Goal: Information Seeking & Learning: Find specific fact

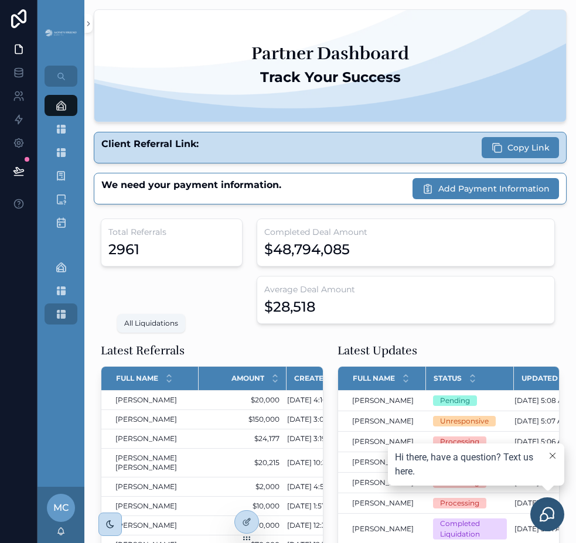
click at [56, 320] on div "All Liquidations" at bounding box center [61, 314] width 19 height 19
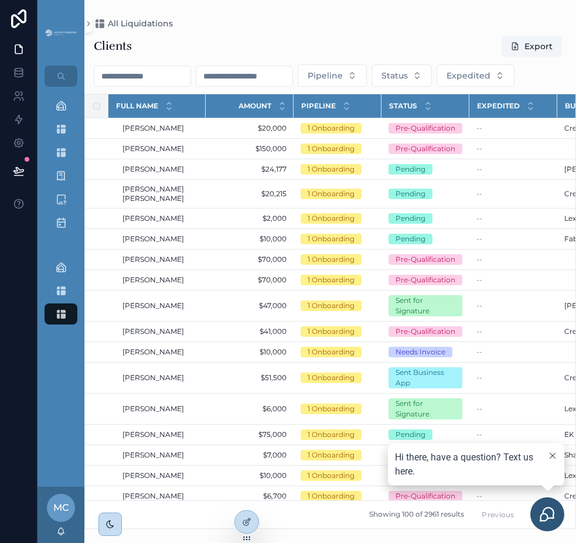
click at [153, 80] on input "scrollable content" at bounding box center [142, 76] width 96 height 16
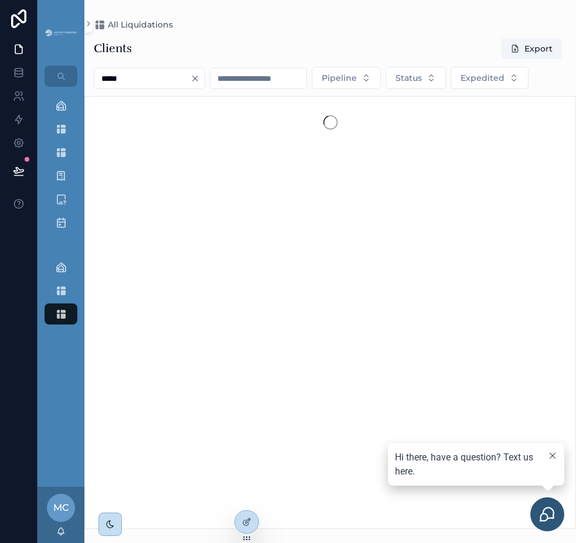
type input "*****"
click at [218, 54] on div "Clients Export" at bounding box center [330, 48] width 473 height 22
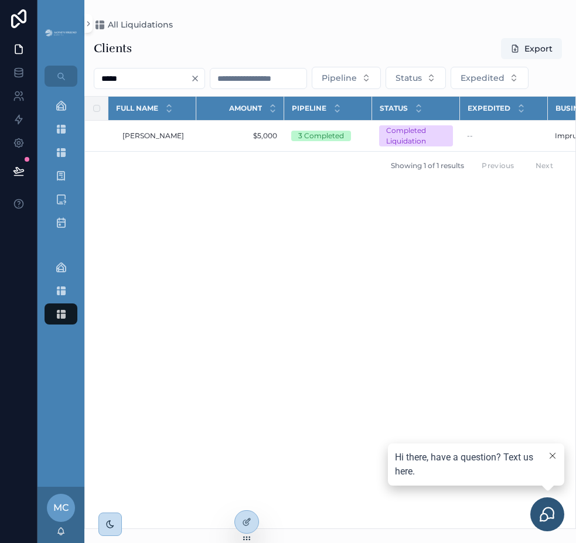
click at [200, 76] on icon "Clear" at bounding box center [194, 78] width 9 height 9
click at [218, 33] on div "Clients Export Pipeline Status Expedited Full Name Amount Pipeline Status Exped…" at bounding box center [329, 279] width 491 height 498
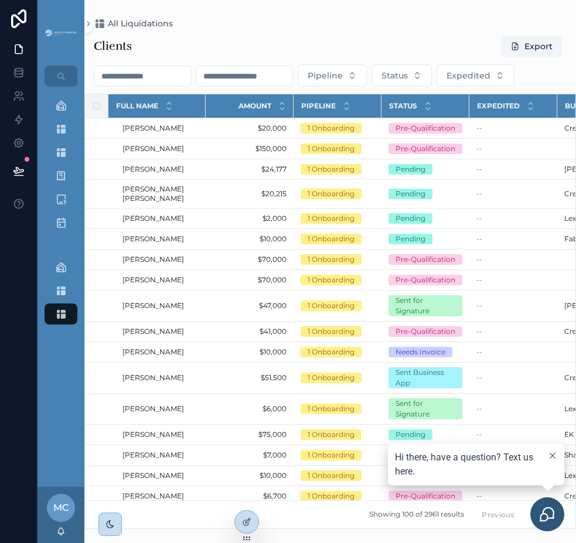
click at [172, 64] on div "Pipeline Status Expedited" at bounding box center [329, 75] width 491 height 22
click at [158, 74] on input "scrollable content" at bounding box center [142, 76] width 96 height 16
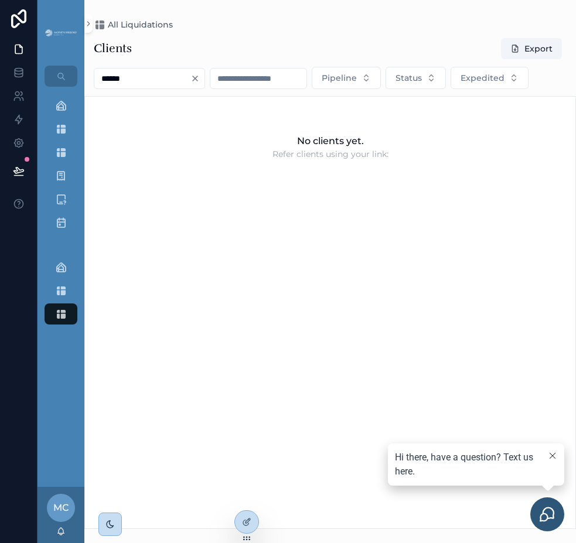
type input "******"
click at [200, 77] on icon "Clear" at bounding box center [194, 78] width 9 height 9
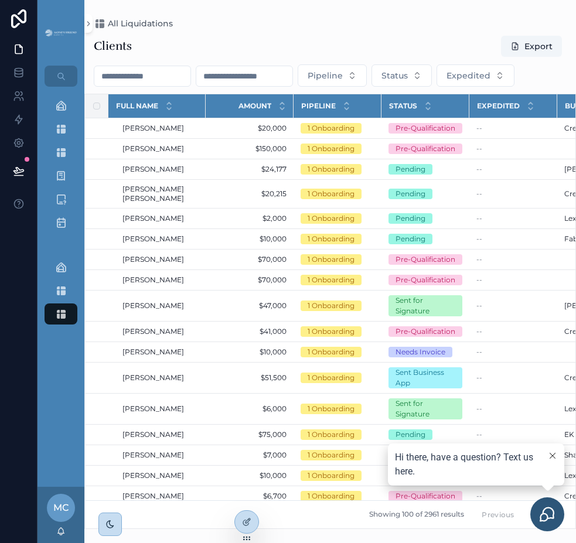
click at [153, 73] on input "scrollable content" at bounding box center [142, 76] width 96 height 16
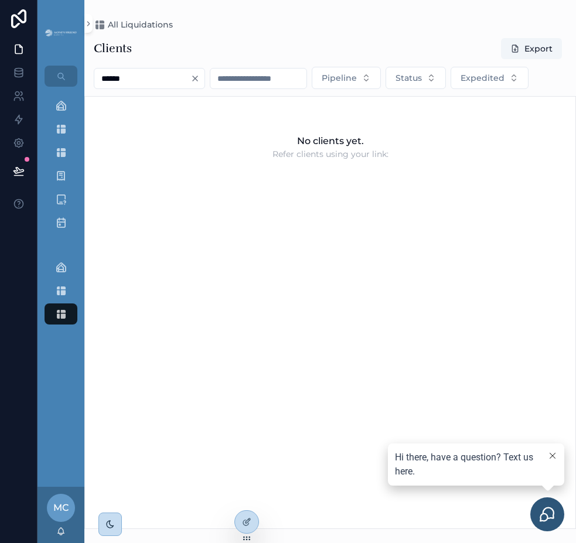
click at [235, 54] on div "Clients Export" at bounding box center [330, 48] width 473 height 22
click at [151, 73] on input "******" at bounding box center [142, 78] width 96 height 16
type input "*****"
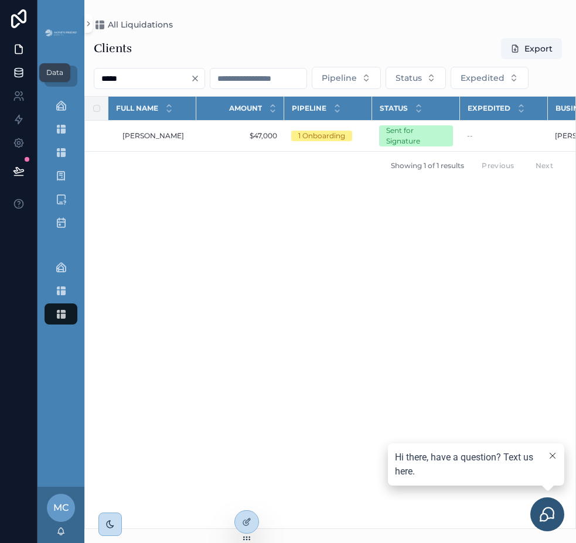
click at [8, 76] on link at bounding box center [18, 72] width 37 height 23
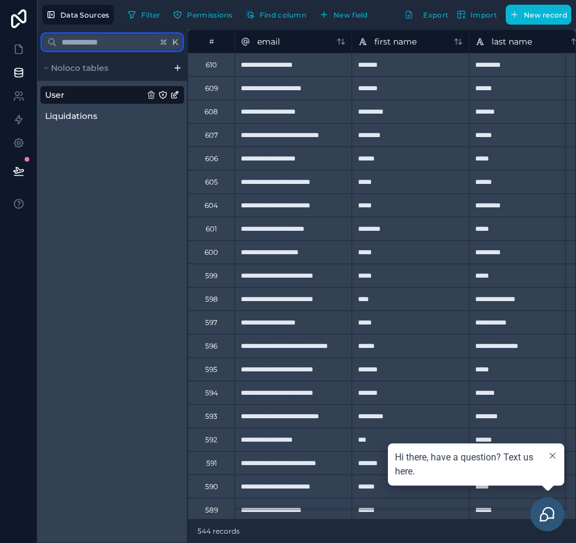
click at [123, 40] on input "text" at bounding box center [107, 42] width 100 height 21
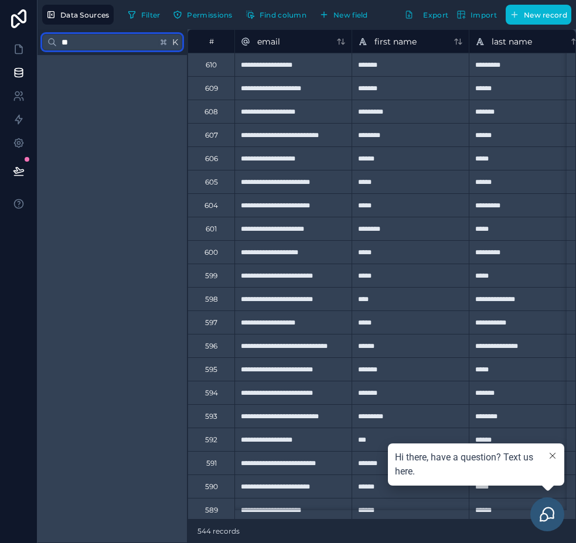
type input "*"
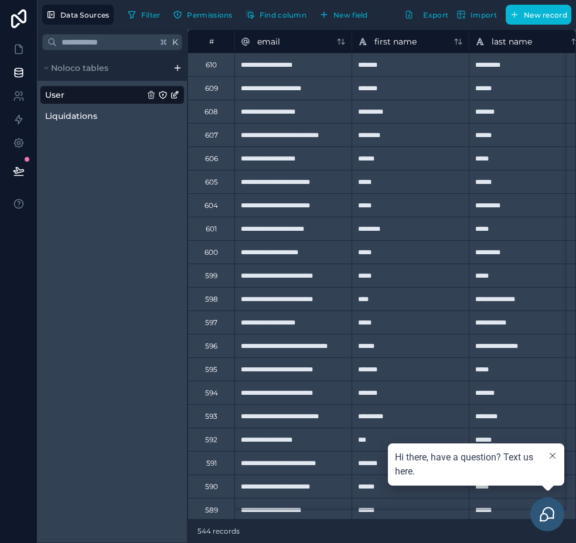
click at [149, 26] on div "Data Sources Filter Permissions Find column New field Export Import New record" at bounding box center [306, 14] width 538 height 29
click at [148, 17] on span "Filter" at bounding box center [150, 15] width 19 height 9
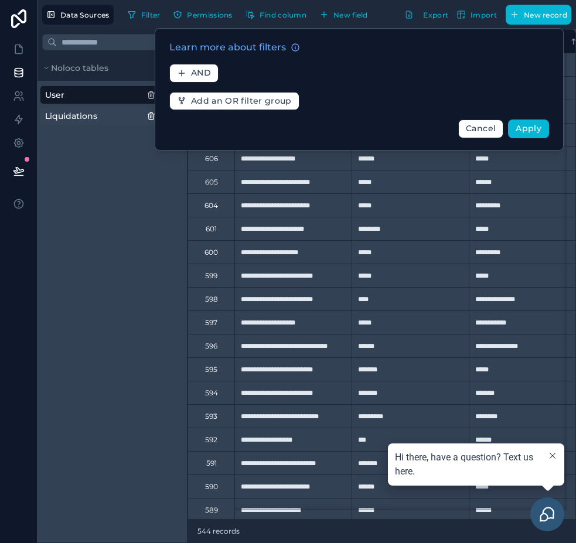
click at [81, 114] on span "Liquidations" at bounding box center [71, 116] width 52 height 12
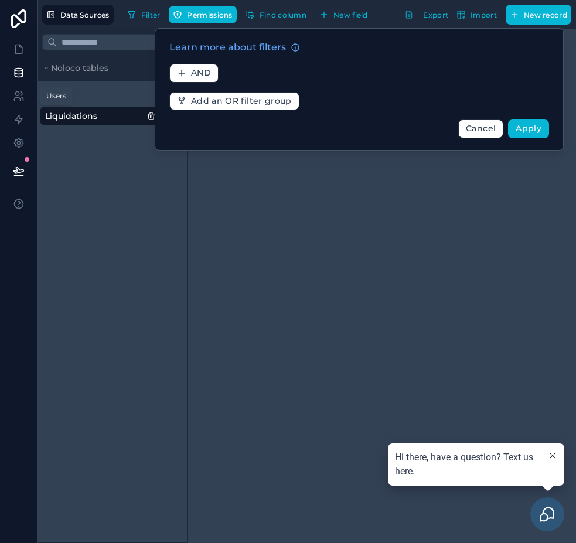
click at [54, 98] on div "Users" at bounding box center [56, 95] width 20 height 9
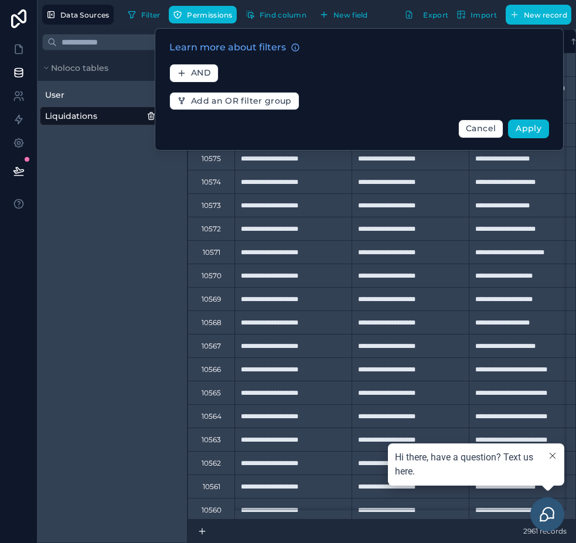
click at [126, 196] on div "K Noloco tables User Liquidations" at bounding box center [112, 286] width 150 height 514
click at [88, 107] on div "Liquidations" at bounding box center [112, 116] width 145 height 19
click at [25, 97] on link at bounding box center [18, 95] width 37 height 23
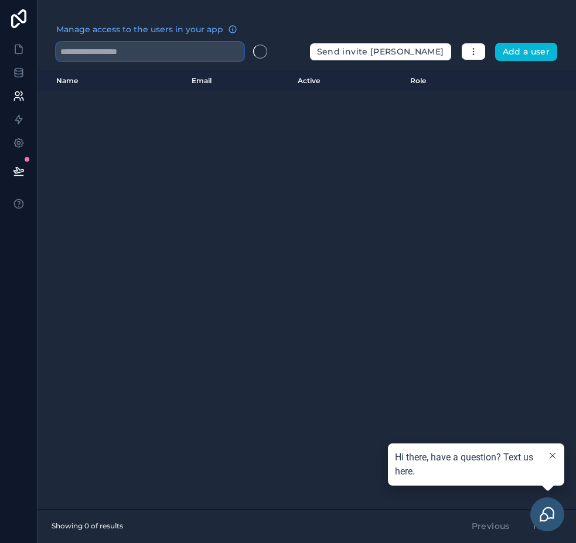
click at [164, 59] on input "text" at bounding box center [149, 51] width 187 height 19
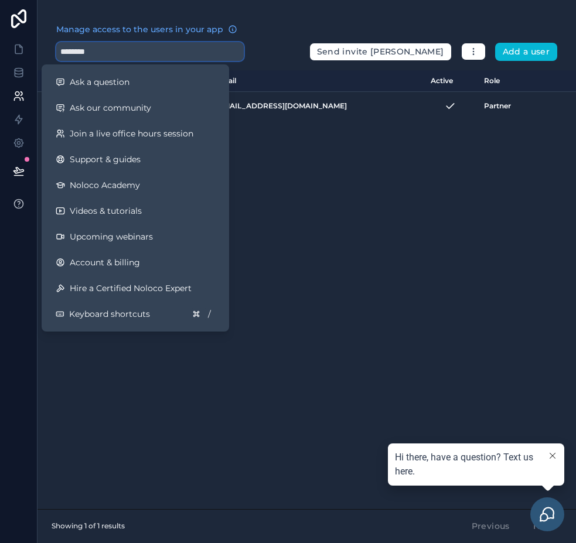
type input "********"
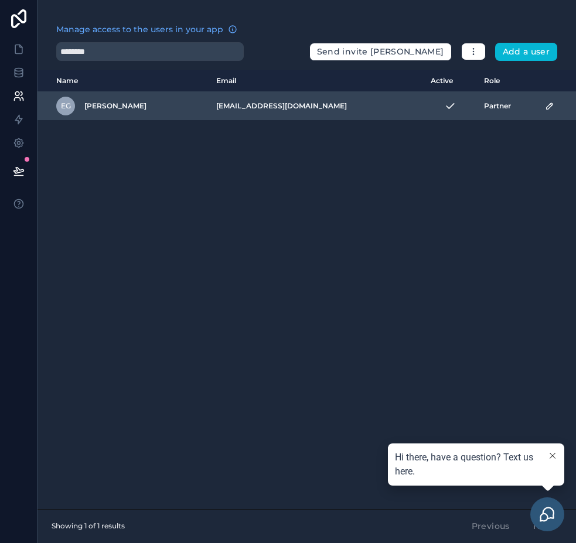
click at [484, 102] on span "Partner" at bounding box center [497, 105] width 27 height 9
click at [545, 106] on icon "scrollable content" at bounding box center [549, 105] width 9 height 9
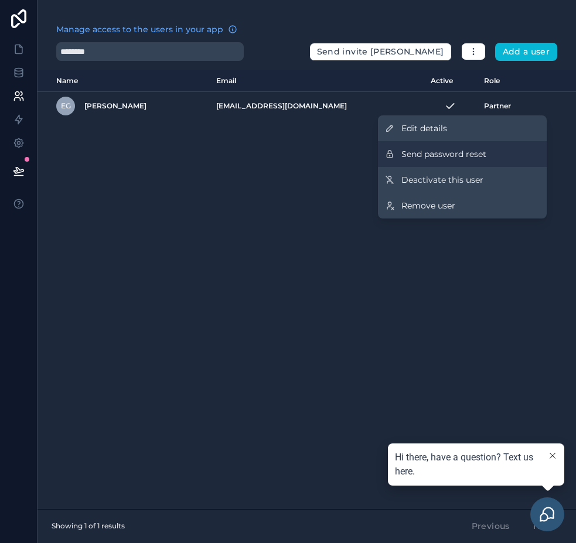
click at [475, 145] on button "Send password reset" at bounding box center [462, 154] width 169 height 26
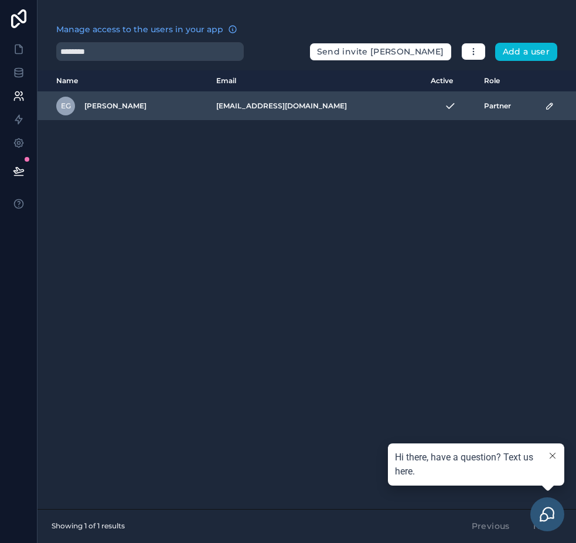
click at [279, 102] on td "[EMAIL_ADDRESS][DOMAIN_NAME]" at bounding box center [316, 106] width 214 height 29
click at [279, 103] on td "[EMAIL_ADDRESS][DOMAIN_NAME]" at bounding box center [316, 106] width 214 height 29
copy tr "[EMAIL_ADDRESS][DOMAIN_NAME]"
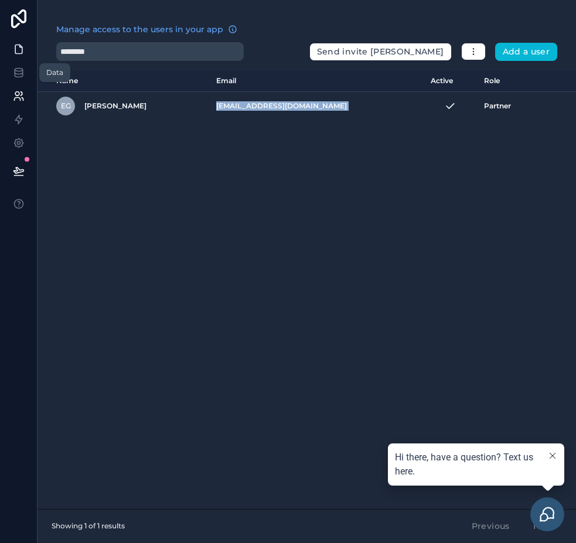
click at [13, 54] on icon at bounding box center [19, 49] width 12 height 12
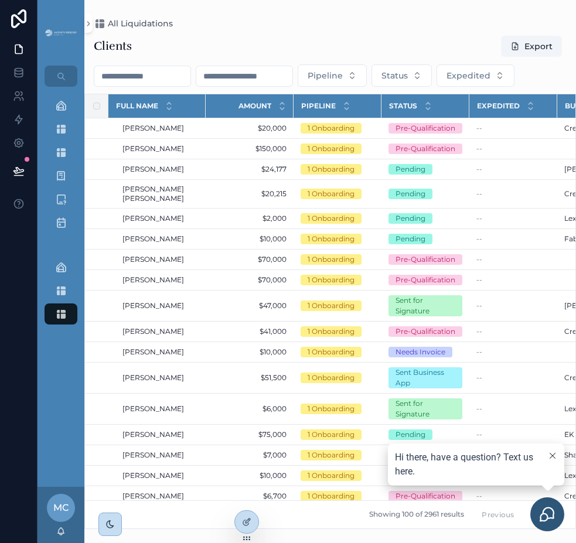
click at [138, 81] on input "scrollable content" at bounding box center [142, 76] width 96 height 16
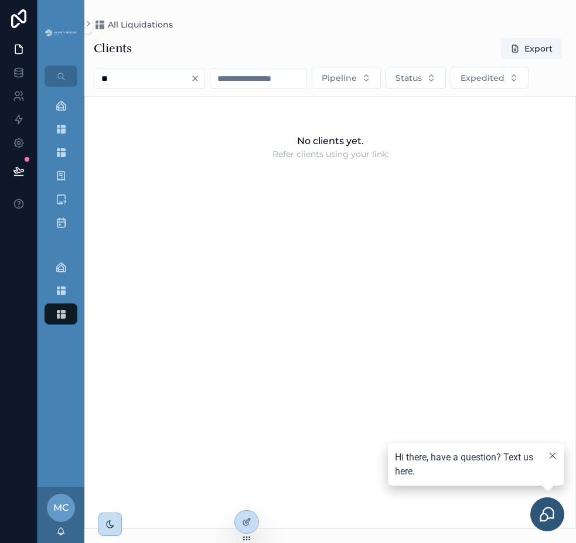
type input "*"
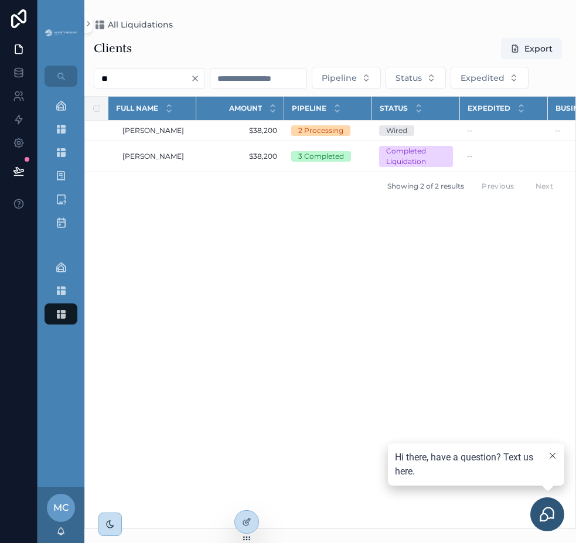
type input "*"
